Goal: Task Accomplishment & Management: Use online tool/utility

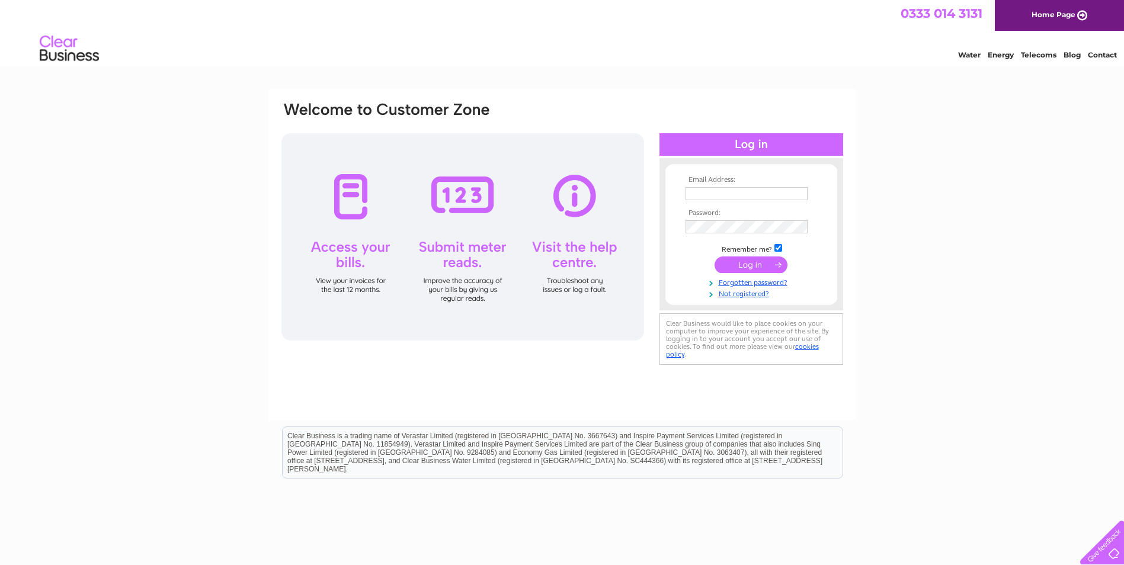
type input "[EMAIL_ADDRESS][DOMAIN_NAME]"
click at [778, 262] on input "submit" at bounding box center [750, 264] width 73 height 17
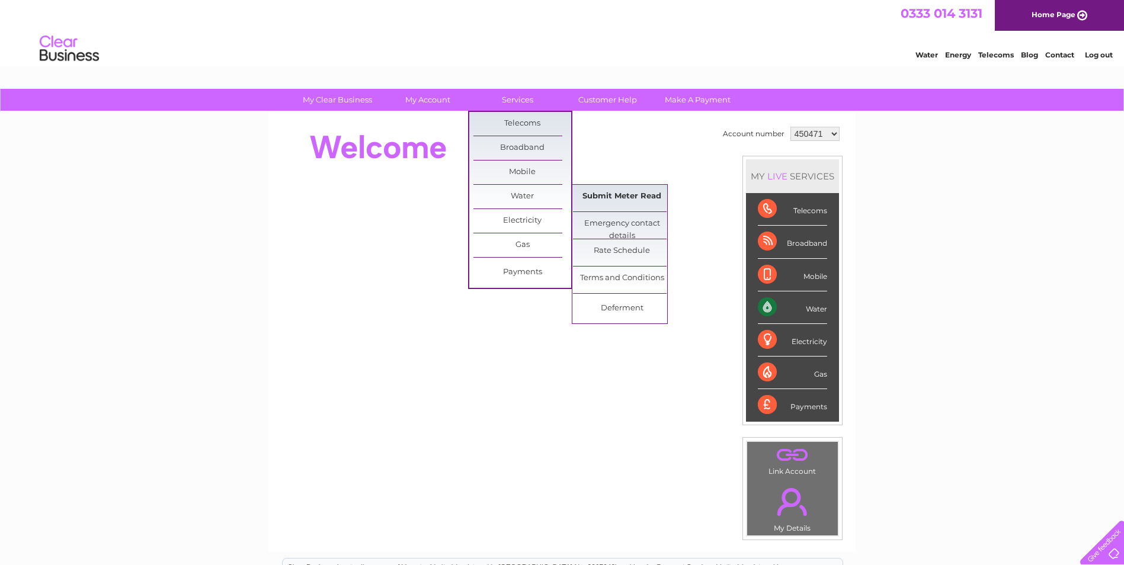
click at [589, 203] on link "Submit Meter Read" at bounding box center [622, 197] width 98 height 24
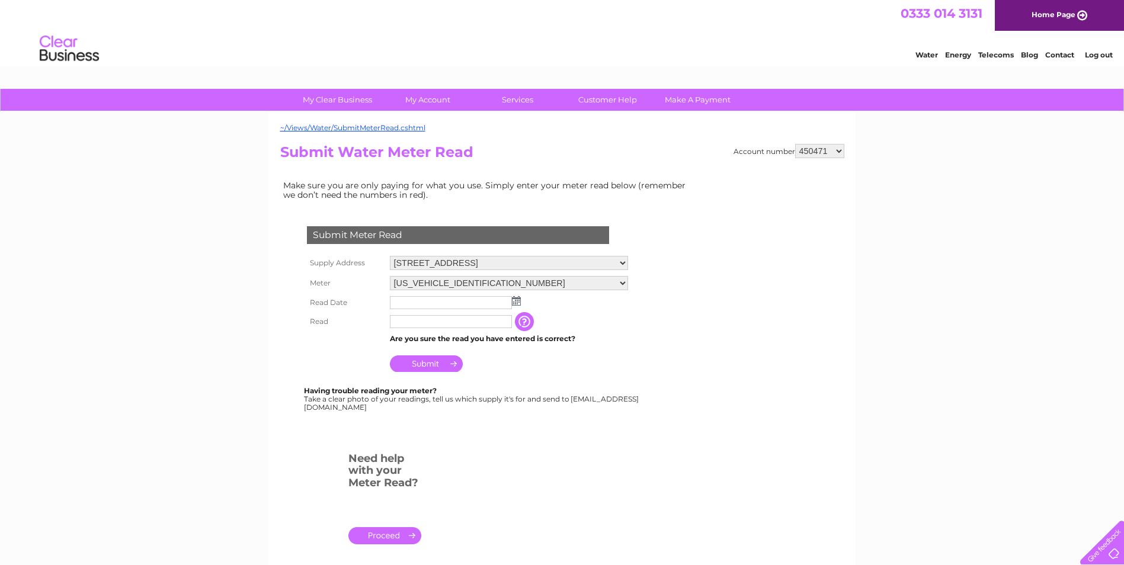
click at [518, 297] on img at bounding box center [516, 300] width 9 height 9
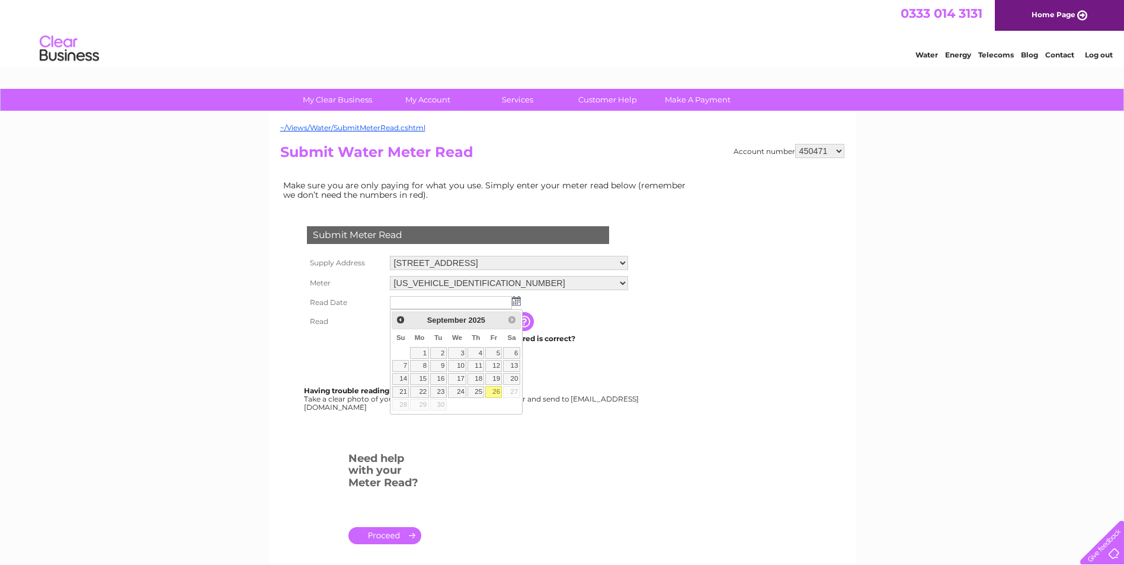
click at [502, 393] on link "26" at bounding box center [493, 392] width 17 height 12
type input "2025/09/26"
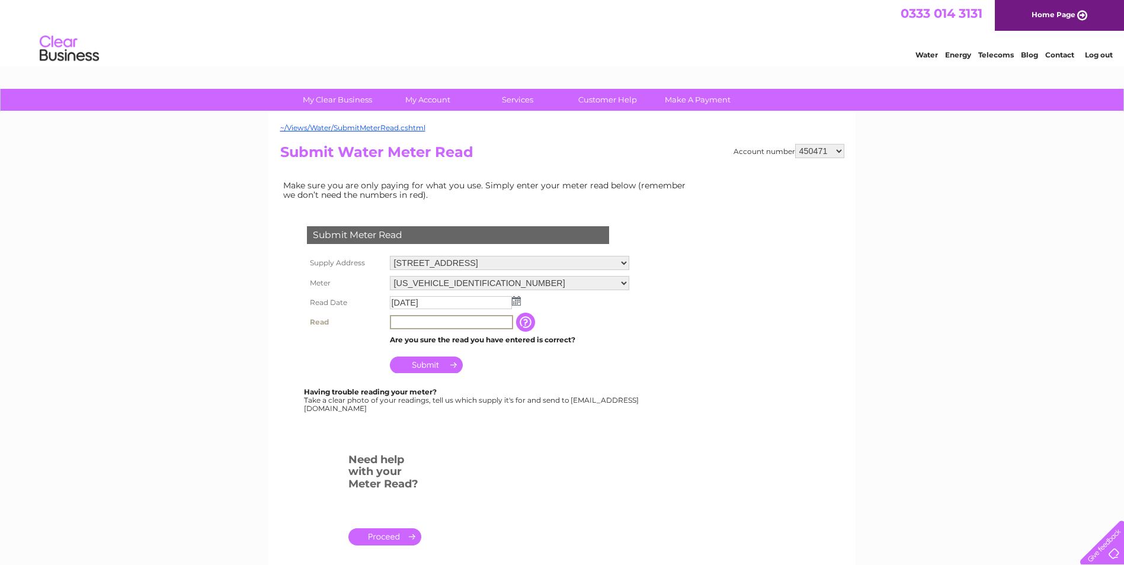
click at [429, 323] on input "text" at bounding box center [451, 322] width 123 height 14
type input "00723"
click at [442, 360] on input "Submit" at bounding box center [426, 365] width 73 height 17
